Goal: Find specific fact: Find specific fact

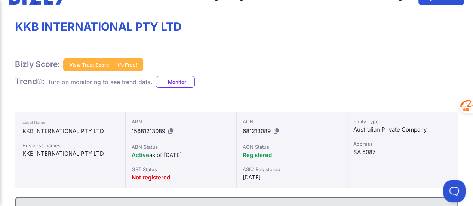
drag, startPoint x: 476, startPoint y: 13, endPoint x: 478, endPoint y: 21, distance: 8.1
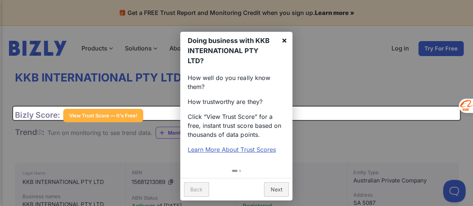
click at [285, 38] on link "×" at bounding box center [284, 40] width 17 height 17
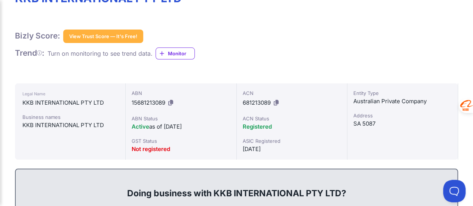
scroll to position [84, 0]
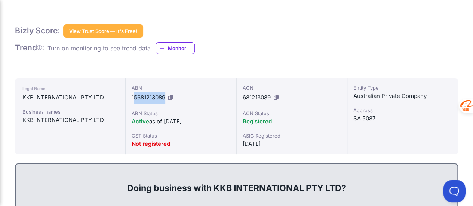
drag, startPoint x: 167, startPoint y: 98, endPoint x: 133, endPoint y: 98, distance: 33.6
click at [133, 98] on div "ABN 15681213089" at bounding box center [181, 93] width 98 height 19
drag, startPoint x: 131, startPoint y: 97, endPoint x: 165, endPoint y: 98, distance: 33.7
click at [165, 98] on div "ABN 15681213089 ABN Status Active as of 01/10/2024 GST Status Not registered" at bounding box center [181, 116] width 111 height 76
click at [175, 99] on button at bounding box center [171, 98] width 8 height 12
